Goal: Information Seeking & Learning: Learn about a topic

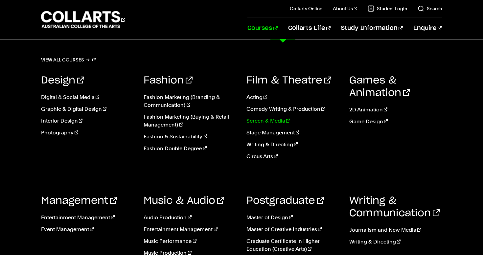
click at [279, 121] on link "Screen & Media" at bounding box center [292, 121] width 93 height 8
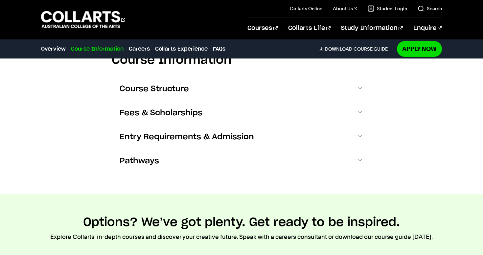
scroll to position [671, 0]
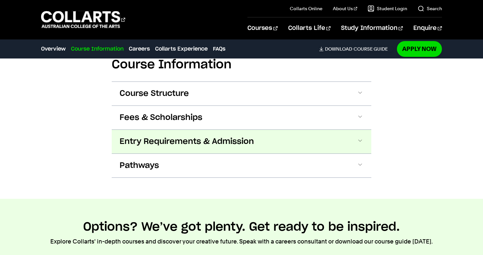
click at [161, 143] on span "Entry Requirements & Admission" at bounding box center [187, 141] width 134 height 11
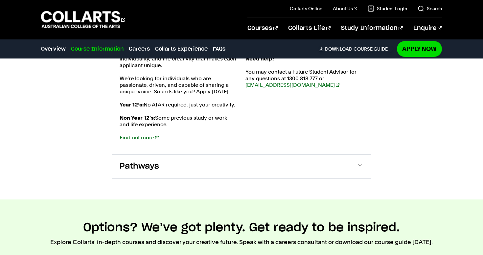
scroll to position [805, 0]
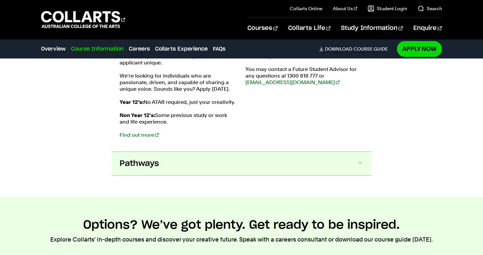
click at [153, 161] on span "Pathways" at bounding box center [139, 163] width 39 height 11
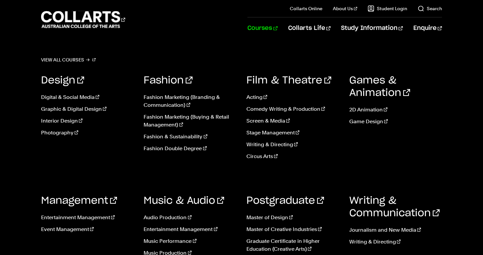
scroll to position [0, 0]
click at [274, 143] on link "Writing & Directing" at bounding box center [292, 145] width 93 height 8
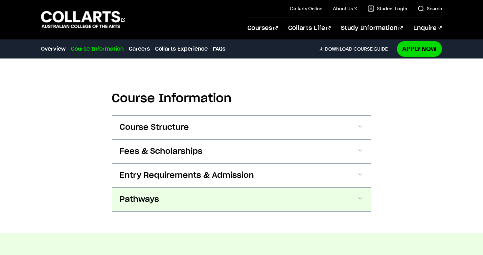
click at [131, 194] on span "Pathways" at bounding box center [139, 199] width 39 height 11
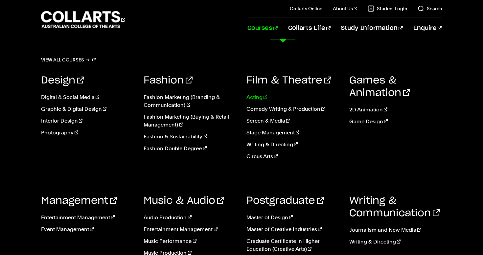
scroll to position [848, 0]
click at [284, 122] on link "Screen & Media" at bounding box center [292, 121] width 93 height 8
click at [276, 120] on link "Screen & Media" at bounding box center [292, 121] width 93 height 8
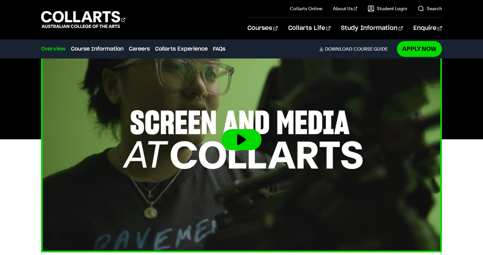
scroll to position [245, 0]
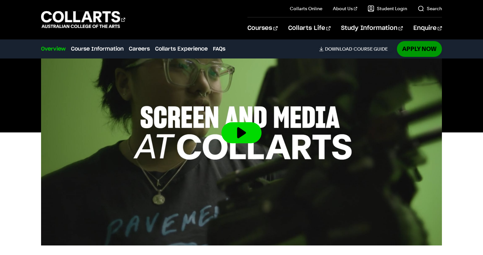
click at [418, 52] on link "Apply Now" at bounding box center [419, 48] width 45 height 15
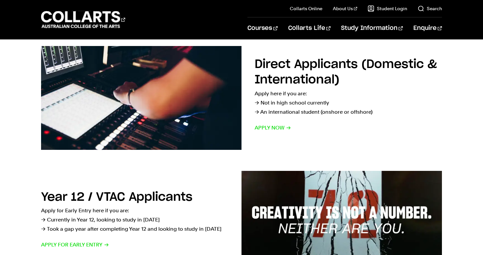
scroll to position [111, 0]
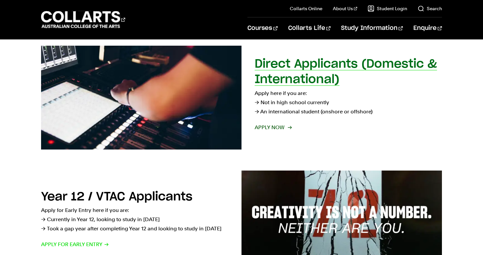
click at [269, 128] on span "Apply now" at bounding box center [273, 127] width 36 height 9
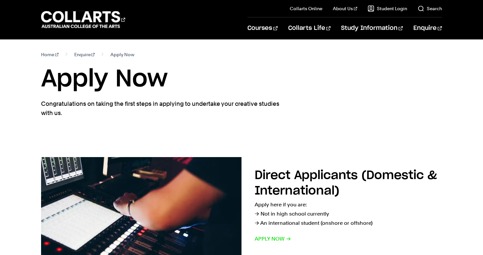
scroll to position [0, 0]
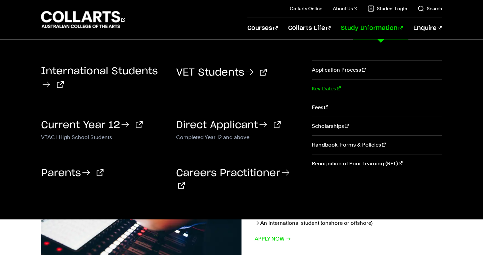
click at [324, 88] on link "Key Dates" at bounding box center [377, 89] width 130 height 18
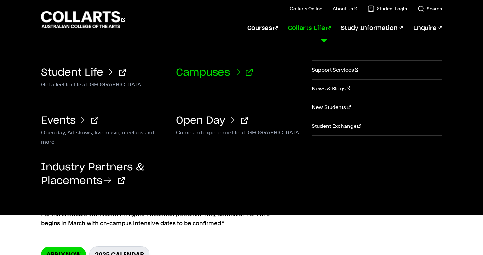
click at [217, 75] on link "Campuses" at bounding box center [214, 73] width 77 height 10
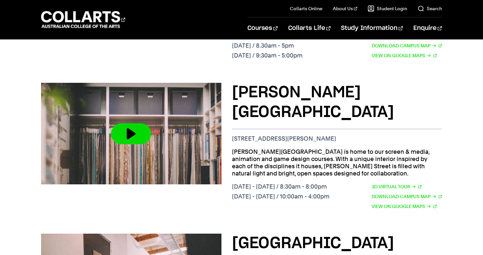
scroll to position [532, 0]
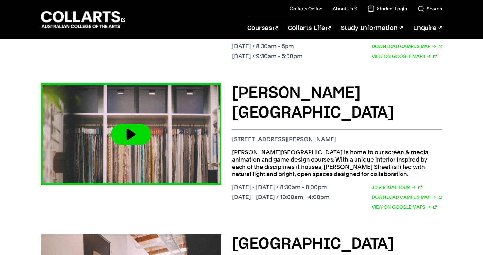
click at [127, 124] on button at bounding box center [131, 134] width 40 height 21
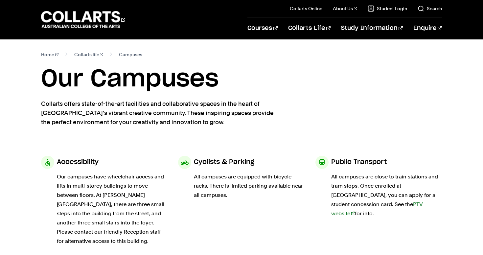
scroll to position [0, 0]
